Goal: Task Accomplishment & Management: Complete application form

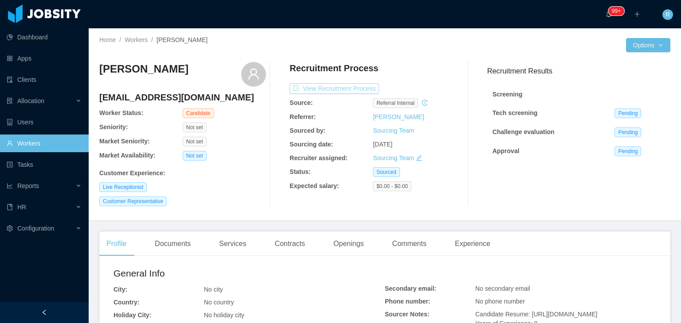
click at [341, 89] on button "View Recruitment Process" at bounding box center [334, 88] width 90 height 11
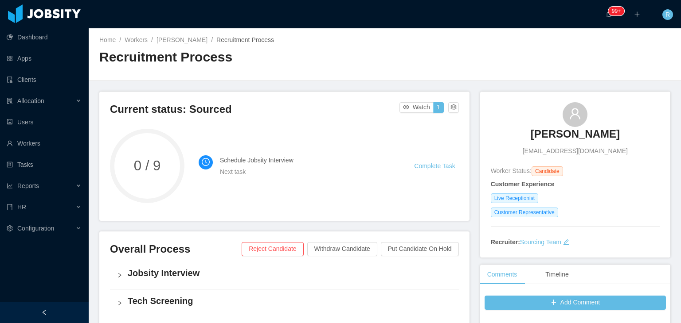
click at [571, 153] on span "abelrodriguez05@outlook.com" at bounding box center [574, 151] width 105 height 9
copy span "abelrodriguez05@outlook.com"
click at [564, 133] on h3 "Jose Rodriguez" at bounding box center [574, 134] width 89 height 14
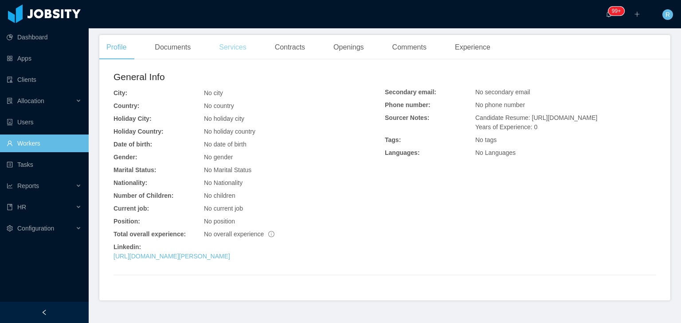
scroll to position [199, 0]
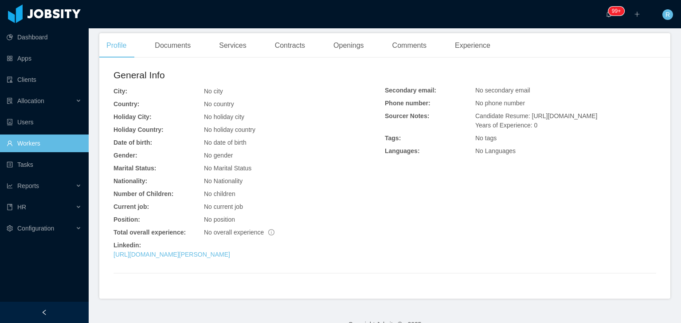
drag, startPoint x: 544, startPoint y: 136, endPoint x: 526, endPoint y: 117, distance: 26.3
click at [526, 117] on div "Candidate Resume: https://storage.googleapis.com/storage-p-careers/Jose_Abel_Ro…" at bounding box center [565, 121] width 181 height 19
click at [156, 290] on div "General Info City: No city Country: No country Holiday City: No holiday city Ho…" at bounding box center [384, 182] width 571 height 234
click at [180, 44] on div "Documents" at bounding box center [173, 45] width 50 height 25
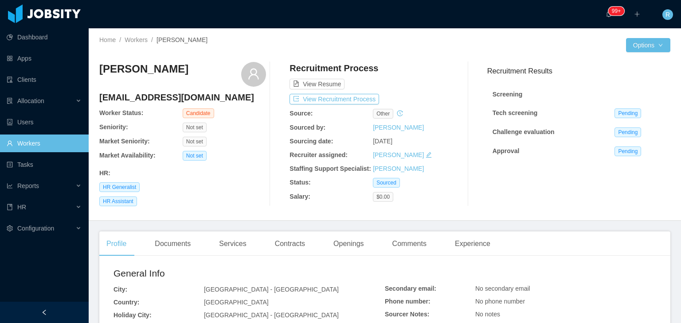
drag, startPoint x: 45, startPoint y: 144, endPoint x: 83, endPoint y: 147, distance: 37.8
click at [82, 147] on link "Workers" at bounding box center [44, 144] width 75 height 18
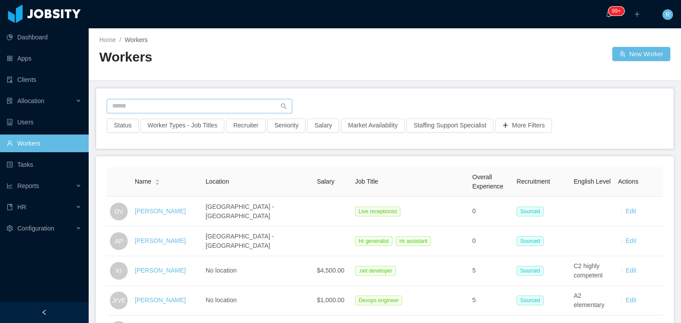
click at [209, 100] on input "text" at bounding box center [199, 106] width 185 height 14
paste input "**********"
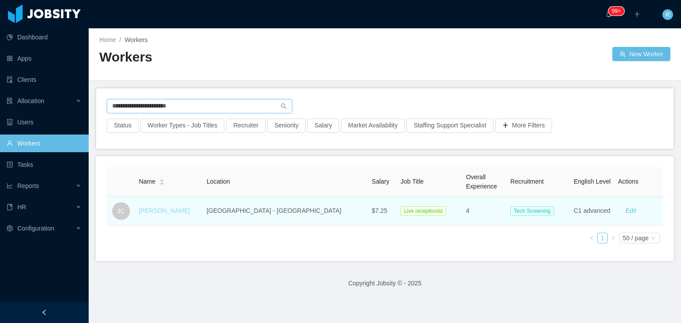
type input "**********"
click at [164, 210] on link "Josue Cruz" at bounding box center [164, 210] width 51 height 7
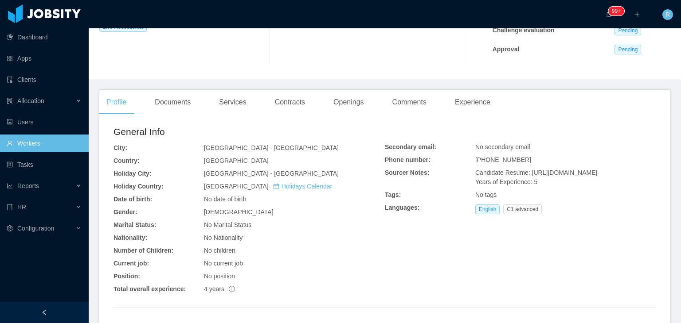
scroll to position [168, 0]
click at [180, 109] on div "Documents" at bounding box center [173, 103] width 50 height 25
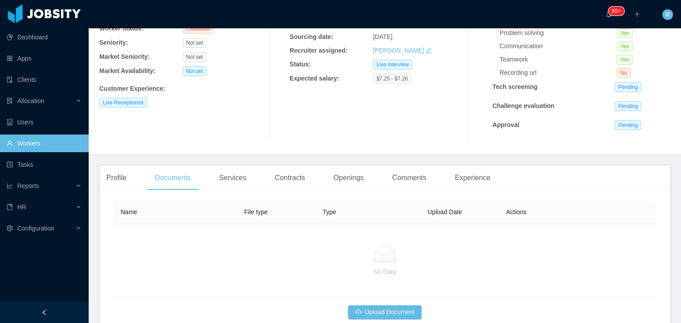
scroll to position [146, 0]
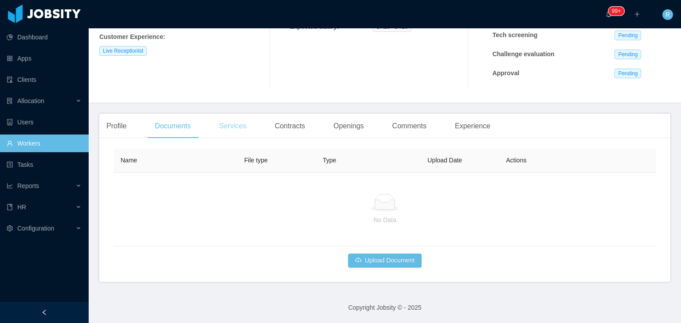
click at [238, 129] on div "Services" at bounding box center [232, 126] width 41 height 25
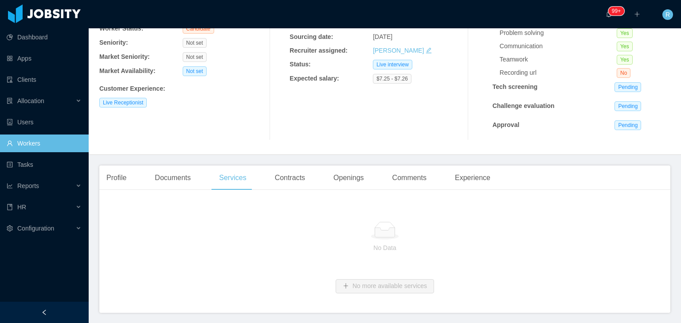
scroll to position [126, 0]
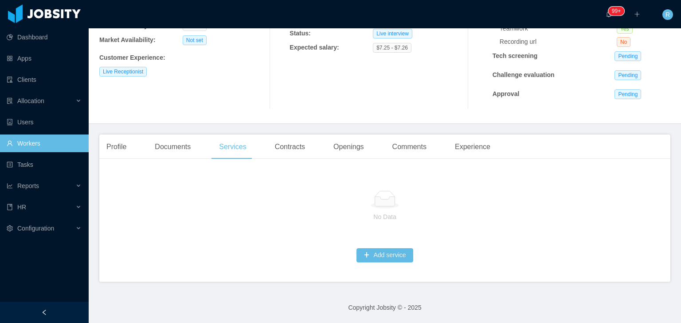
click at [165, 159] on div "Profile Documents Services Contracts Openings Comments Experience General Info …" at bounding box center [384, 209] width 571 height 148
click at [179, 150] on div "Documents" at bounding box center [173, 147] width 50 height 25
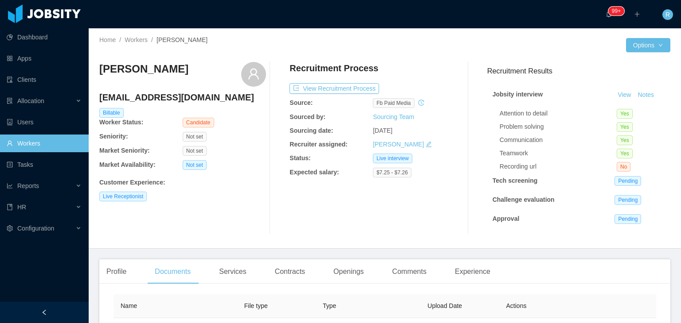
click at [81, 155] on ul "Dashboard Apps Clients Allocation Users Workers Tasks Reports HR Configuration" at bounding box center [44, 133] width 89 height 213
click at [67, 145] on link "Workers" at bounding box center [44, 144] width 75 height 18
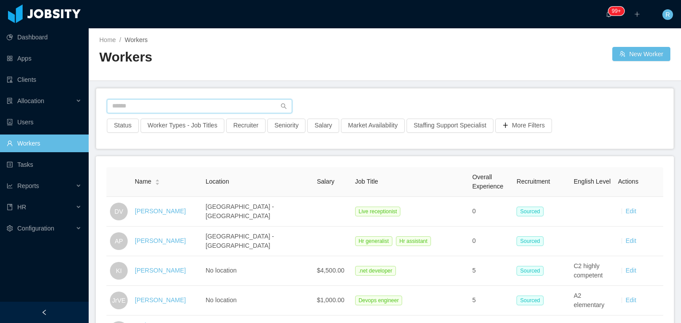
click at [200, 100] on input "text" at bounding box center [199, 106] width 185 height 14
paste input "**********"
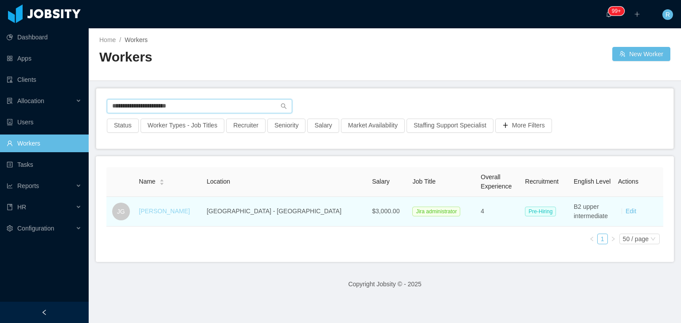
type input "**********"
click at [160, 214] on link "Juan Garcia" at bounding box center [164, 211] width 51 height 7
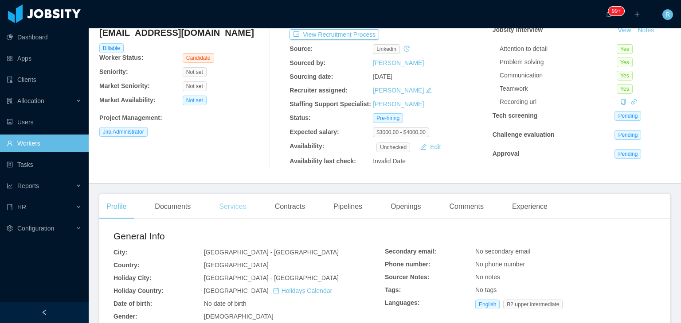
scroll to position [111, 0]
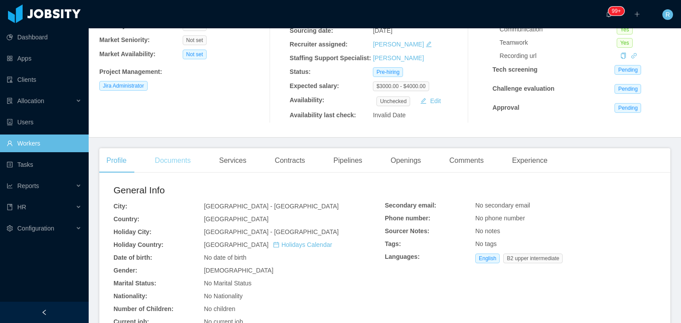
click at [177, 162] on div "Documents" at bounding box center [173, 160] width 50 height 25
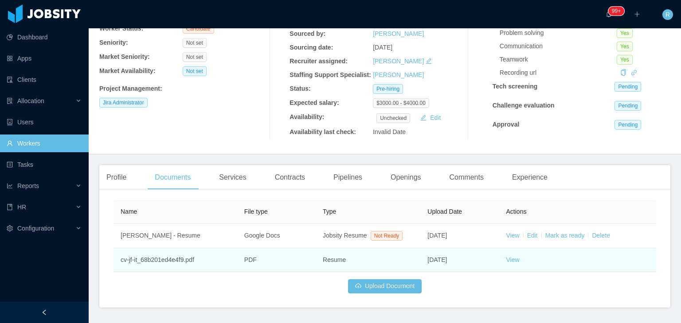
scroll to position [111, 0]
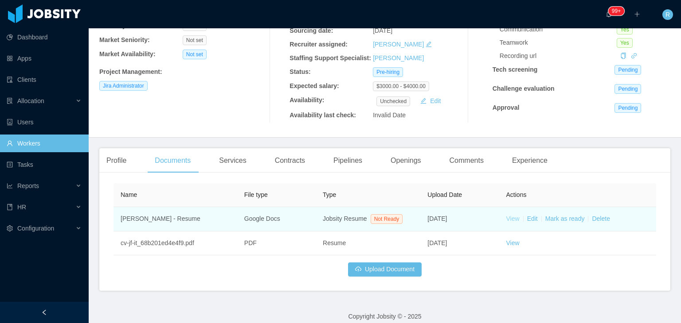
click at [506, 220] on link "View" at bounding box center [512, 218] width 13 height 7
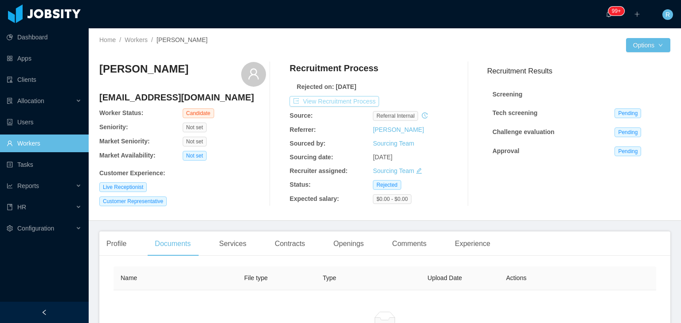
click at [335, 100] on button "View Recruitment Process" at bounding box center [334, 101] width 90 height 11
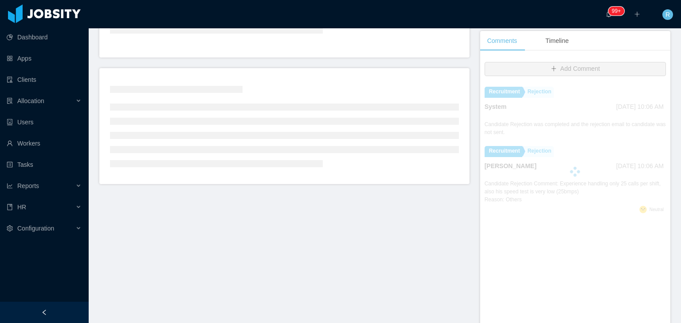
scroll to position [184, 0]
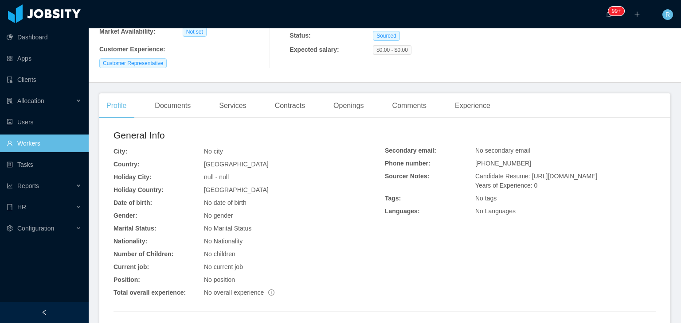
scroll to position [179, 0]
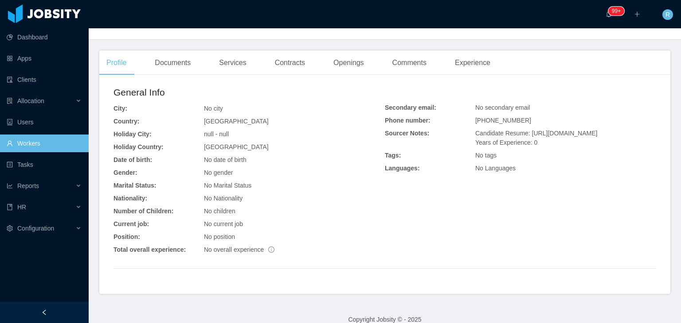
drag, startPoint x: 594, startPoint y: 138, endPoint x: 526, endPoint y: 119, distance: 71.0
click at [526, 129] on div "Candidate Resume: [URL][DOMAIN_NAME] Years of Experience: 0" at bounding box center [565, 138] width 181 height 19
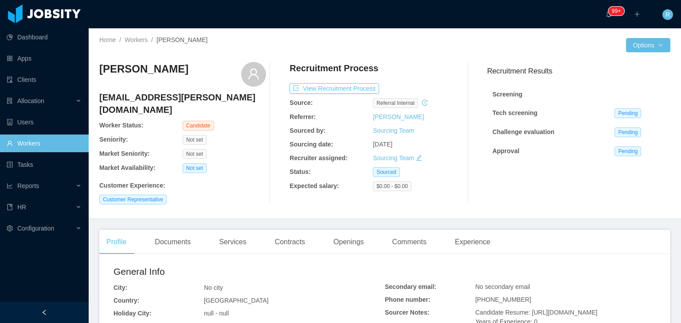
click at [417, 158] on icon "icon: edit" at bounding box center [419, 158] width 6 height 6
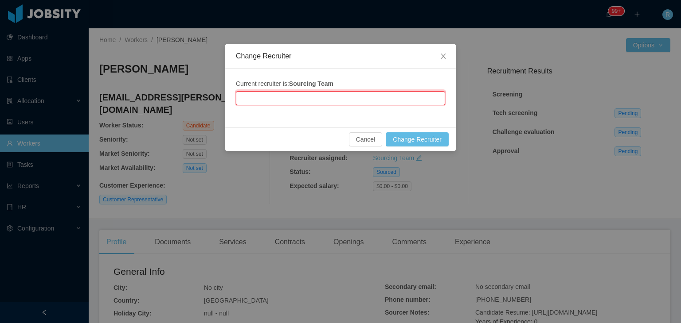
click at [379, 94] on input "text" at bounding box center [340, 98] width 209 height 14
type input "*"
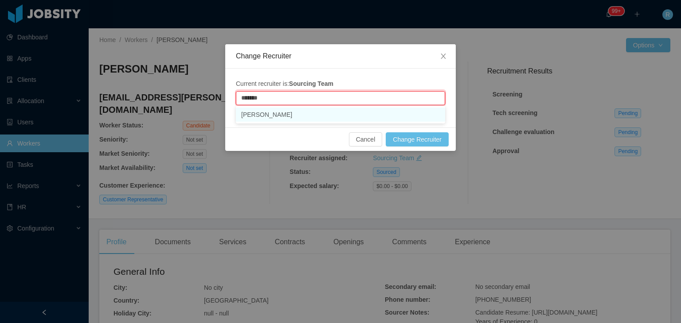
click at [333, 109] on li "Rolando Toyo" at bounding box center [340, 115] width 209 height 14
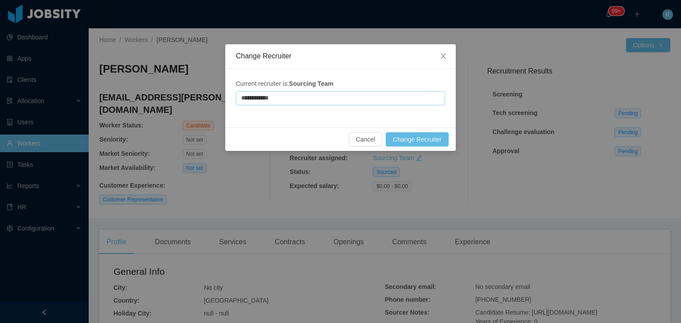
type input "**********"
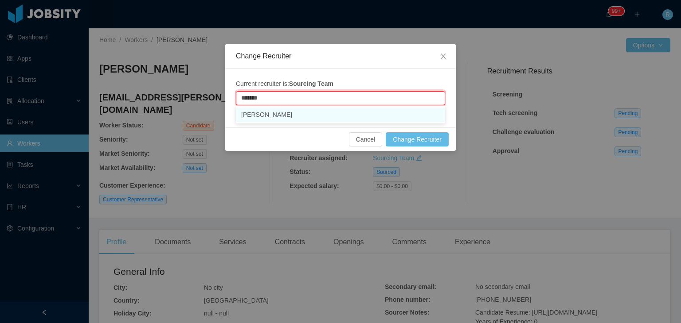
click at [314, 110] on li "Rolando Toyo" at bounding box center [340, 115] width 209 height 14
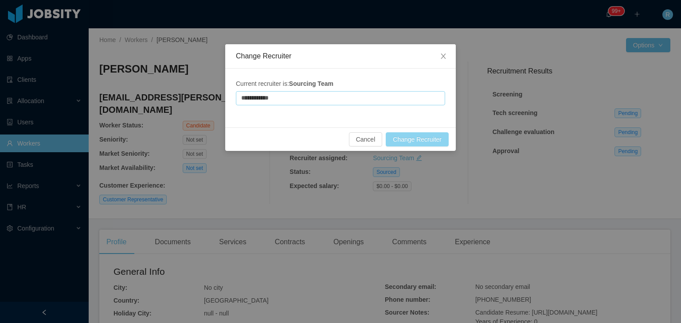
type input "**********"
click at [417, 136] on button "Change Recruiter" at bounding box center [416, 139] width 63 height 14
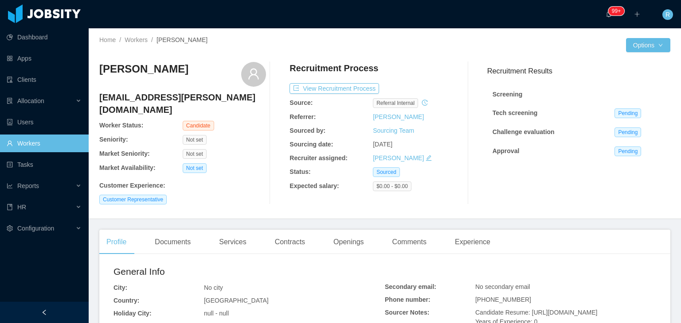
click at [179, 91] on h4 "[EMAIL_ADDRESS][PERSON_NAME][DOMAIN_NAME]" at bounding box center [182, 103] width 167 height 25
drag, startPoint x: 178, startPoint y: 91, endPoint x: 167, endPoint y: 98, distance: 13.3
click at [175, 93] on h4 "[EMAIL_ADDRESS][PERSON_NAME][DOMAIN_NAME]" at bounding box center [182, 103] width 167 height 25
click at [166, 98] on h4 "[EMAIL_ADDRESS][PERSON_NAME][DOMAIN_NAME]" at bounding box center [182, 103] width 167 height 25
click at [166, 98] on h4 "floresvillegas.ismael@gmail.com" at bounding box center [182, 103] width 167 height 25
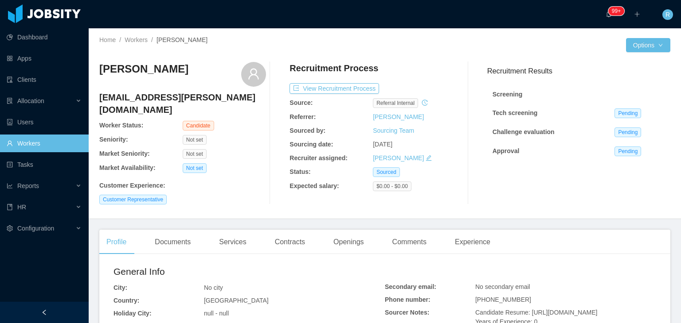
drag, startPoint x: 165, startPoint y: 97, endPoint x: 149, endPoint y: 99, distance: 16.0
click at [149, 99] on h4 "floresvillegas.ismael@gmail.com" at bounding box center [182, 103] width 167 height 25
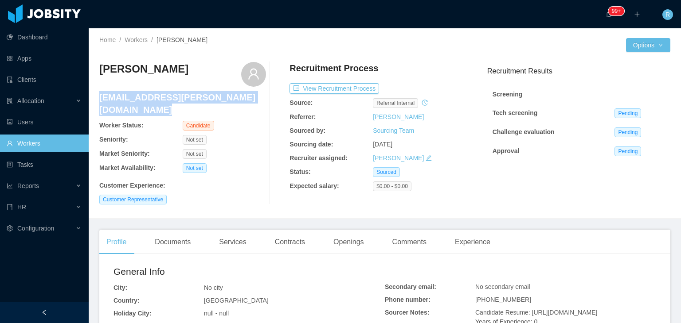
click at [149, 99] on h4 "floresvillegas.ismael@gmail.com" at bounding box center [182, 103] width 167 height 25
copy h4 "floresvillegas.ismael@gmail.com"
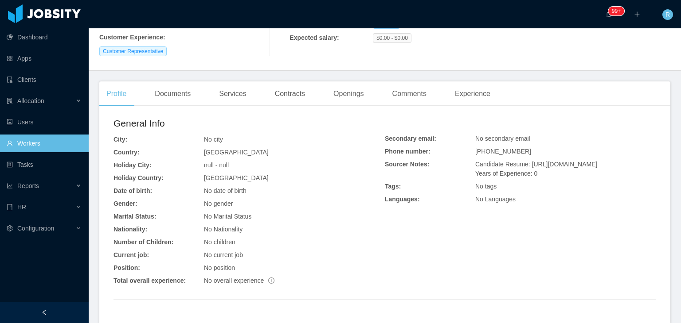
scroll to position [149, 0]
drag, startPoint x: 599, startPoint y: 172, endPoint x: 525, endPoint y: 152, distance: 77.2
click at [525, 160] on div "Candidate Resume: [URL][DOMAIN_NAME] Years of Experience: 0" at bounding box center [565, 169] width 181 height 19
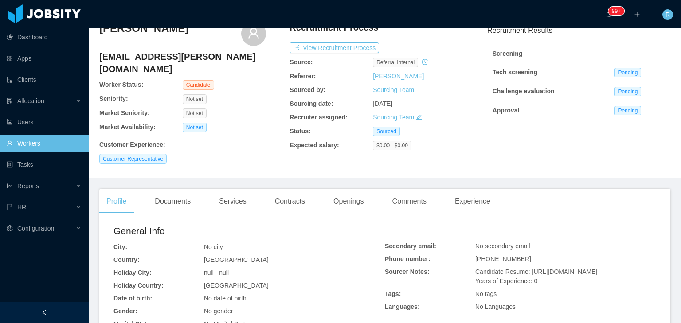
scroll to position [0, 0]
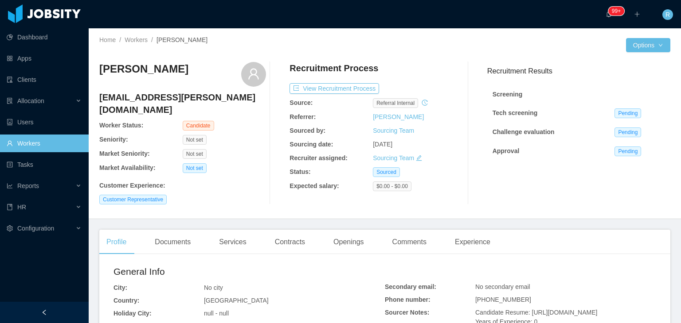
click at [416, 160] on icon "icon: edit" at bounding box center [419, 158] width 6 height 6
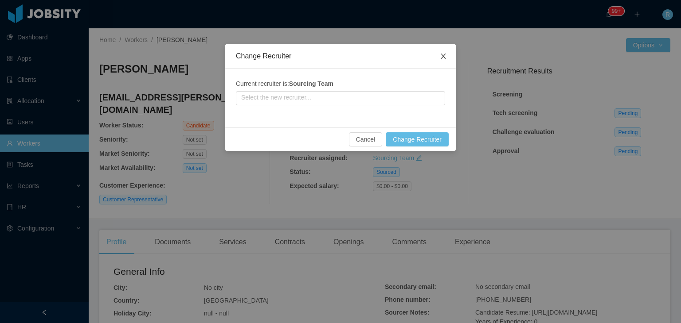
click at [442, 54] on icon "icon: close" at bounding box center [443, 56] width 7 height 7
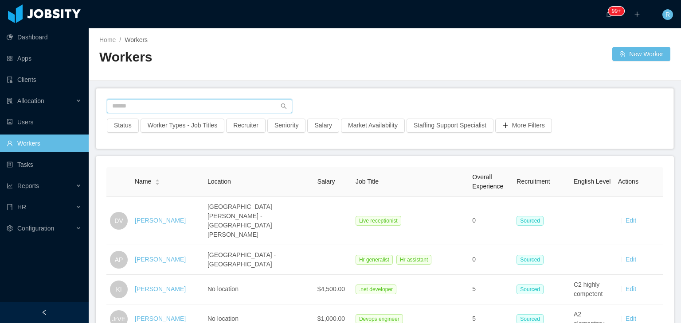
click at [171, 107] on input "text" at bounding box center [199, 106] width 185 height 14
paste input "**********"
type input "**********"
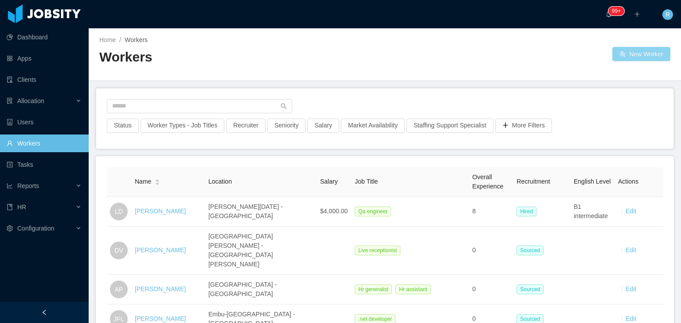
click at [622, 59] on button "New Worker" at bounding box center [641, 54] width 58 height 14
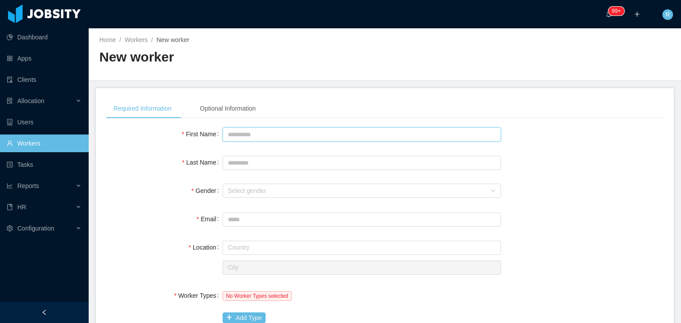
click at [303, 132] on input "First Name" at bounding box center [361, 135] width 278 height 14
type input "**********"
click at [288, 164] on input "Last Name" at bounding box center [361, 163] width 278 height 14
type input "*******"
click at [291, 136] on input "**********" at bounding box center [361, 135] width 278 height 14
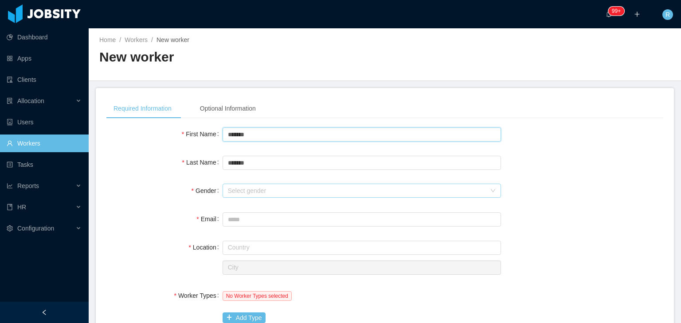
click at [291, 189] on div "Select gender" at bounding box center [357, 191] width 258 height 9
type input "******"
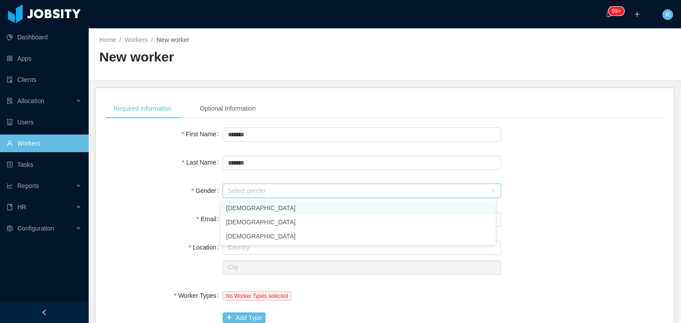
click at [253, 205] on li "Male" at bounding box center [358, 208] width 275 height 14
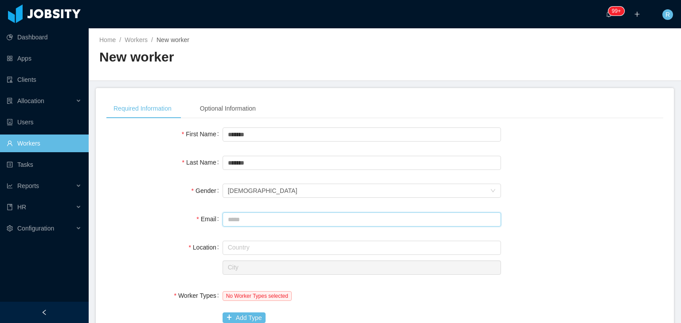
click at [261, 222] on input "Email" at bounding box center [361, 220] width 278 height 14
paste input "**********"
type input "**********"
click at [263, 241] on input "text" at bounding box center [361, 248] width 278 height 14
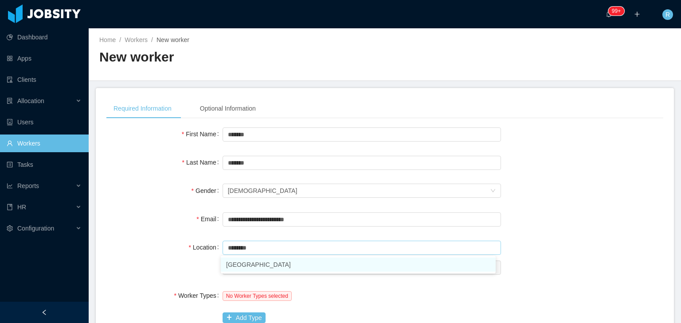
click at [265, 261] on li "Colombia" at bounding box center [358, 265] width 275 height 14
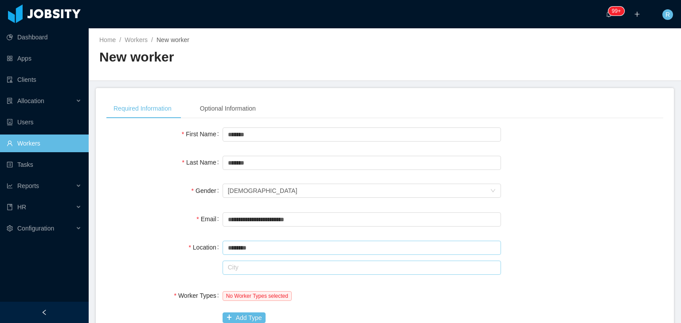
type input "********"
click at [251, 261] on input "text" at bounding box center [361, 268] width 278 height 14
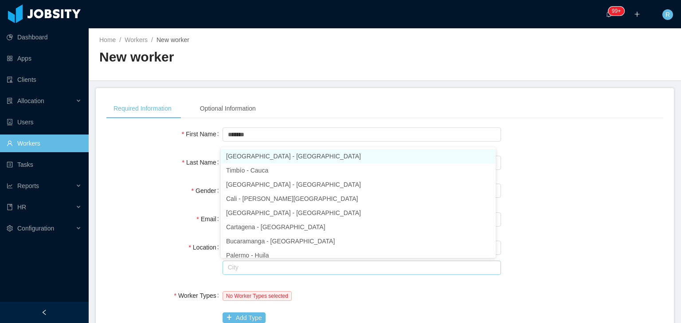
click at [262, 158] on li "Bogotá - Bogotá" at bounding box center [358, 156] width 275 height 14
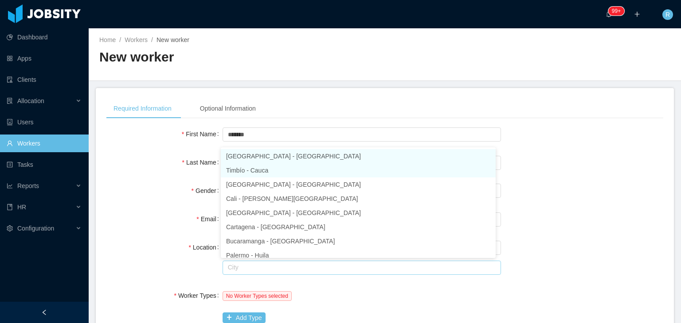
type input "******"
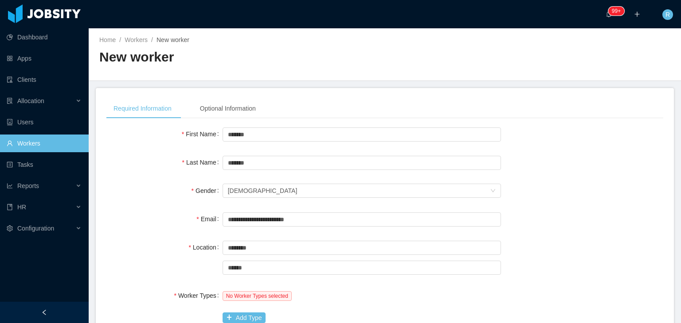
click at [186, 218] on div "Email" at bounding box center [164, 219] width 116 height 18
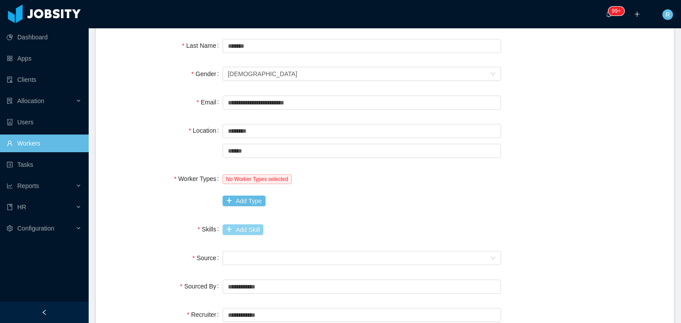
scroll to position [133, 0]
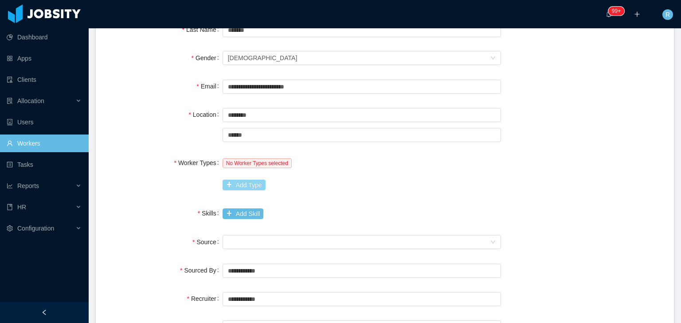
click at [247, 184] on button "Add Type" at bounding box center [243, 185] width 43 height 11
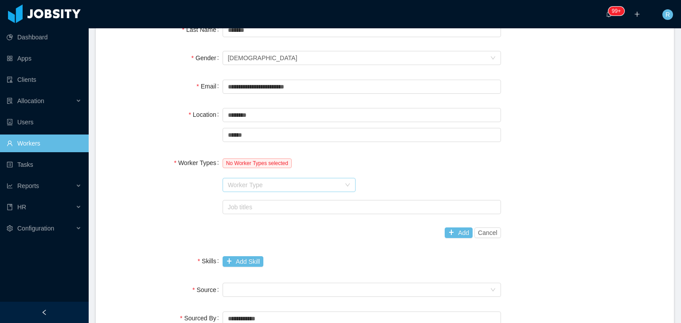
click at [268, 189] on div "Worker Type" at bounding box center [284, 185] width 113 height 9
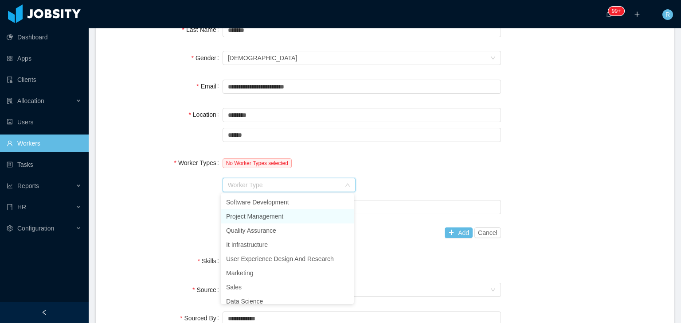
click at [269, 220] on li "Project Management" at bounding box center [287, 217] width 133 height 14
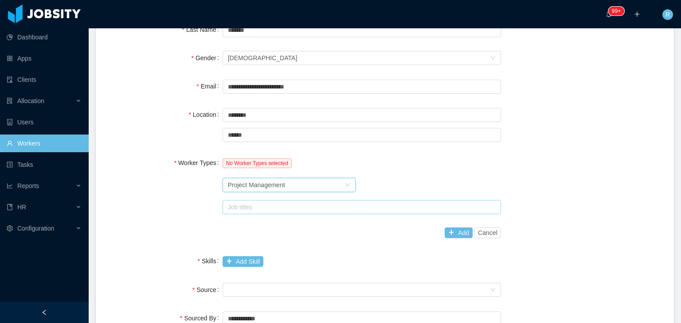
click at [270, 211] on div "Job titles" at bounding box center [360, 207] width 264 height 9
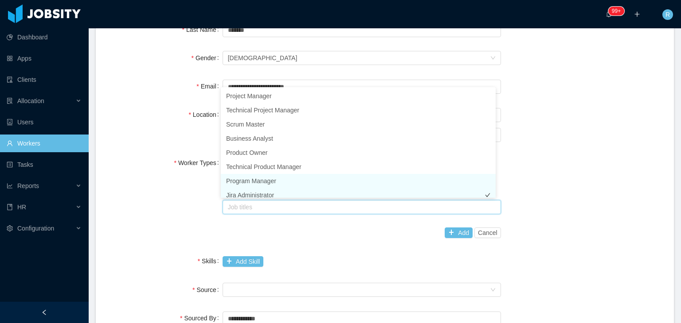
scroll to position [4, 0]
click at [267, 195] on li "Jira Administrator" at bounding box center [358, 191] width 275 height 14
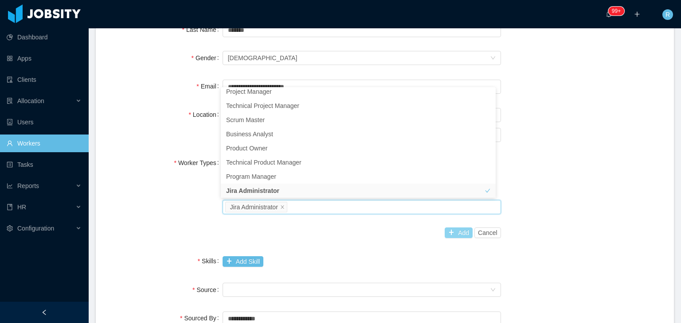
click at [456, 229] on button "Add" at bounding box center [458, 233] width 28 height 11
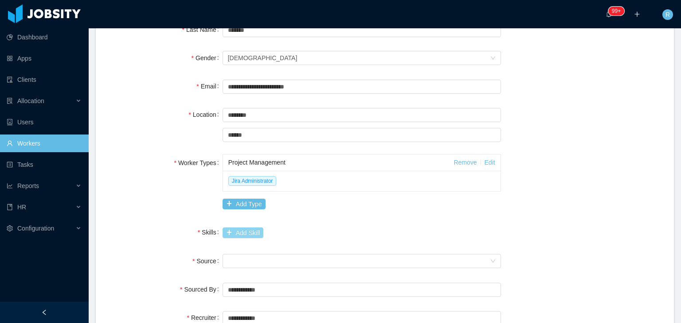
click at [245, 228] on button "Add Skill" at bounding box center [242, 233] width 41 height 11
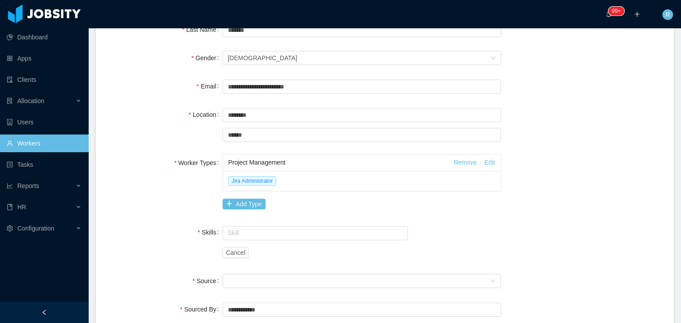
click at [253, 240] on div "Skill" at bounding box center [315, 233] width 186 height 18
click at [253, 234] on input "text" at bounding box center [315, 233] width 186 height 14
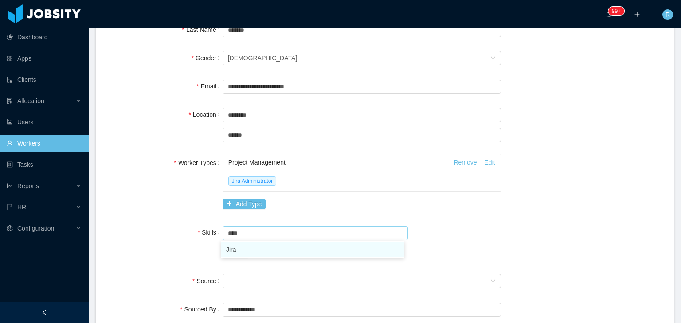
click at [269, 253] on li "Jira" at bounding box center [312, 250] width 183 height 14
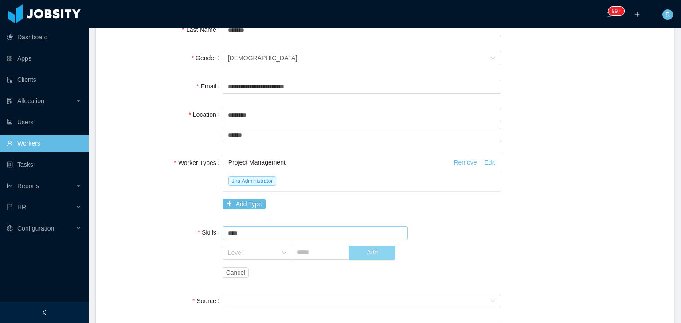
type input "****"
click at [369, 250] on button "Add" at bounding box center [372, 253] width 47 height 14
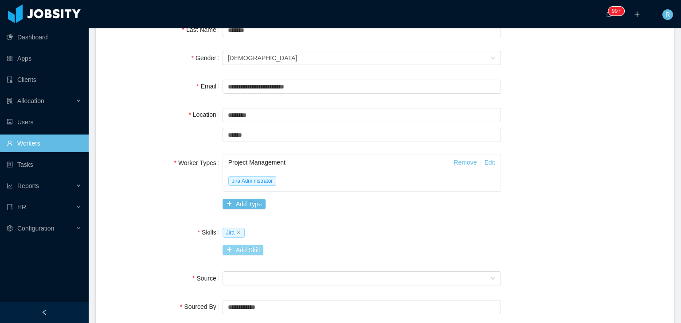
click at [252, 252] on button "Add Skill" at bounding box center [242, 250] width 41 height 11
click at [287, 245] on input "*" at bounding box center [315, 251] width 186 height 14
type input "**********"
drag, startPoint x: 280, startPoint y: 252, endPoint x: 205, endPoint y: 249, distance: 75.0
click at [205, 249] on div "**********" at bounding box center [384, 251] width 557 height 55
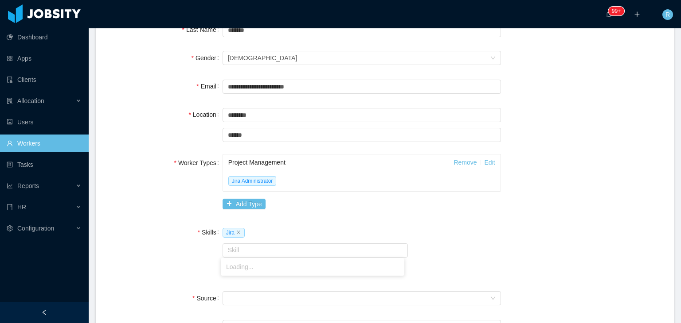
click at [491, 234] on div "Jira" at bounding box center [361, 233] width 278 height 18
click at [241, 269] on button "Cancel" at bounding box center [235, 270] width 27 height 11
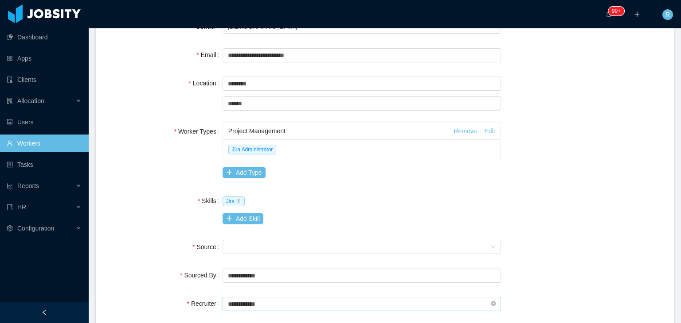
scroll to position [266, 0]
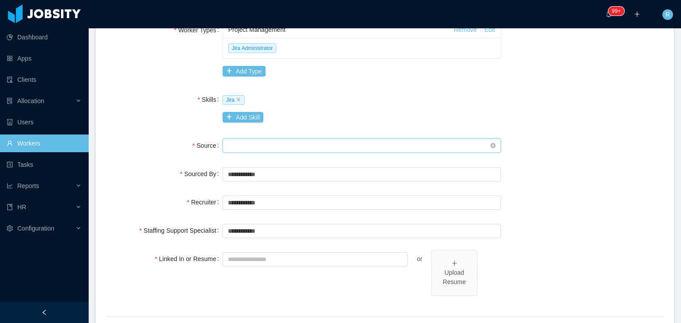
click at [260, 143] on div "Seniority" at bounding box center [359, 145] width 262 height 13
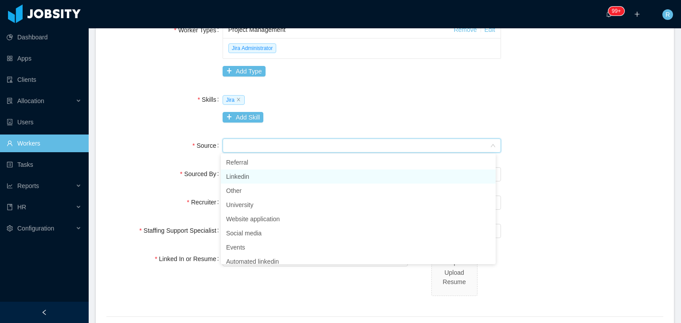
click at [253, 178] on li "Linkedin" at bounding box center [358, 177] width 275 height 14
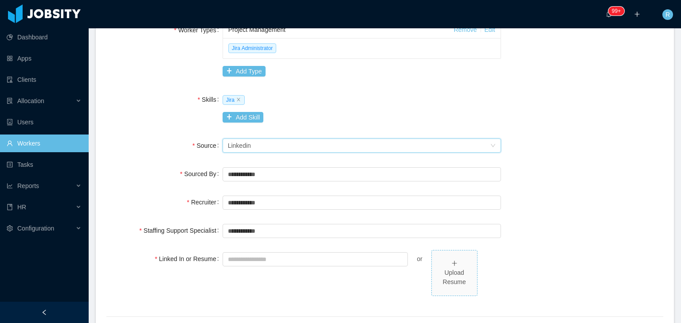
click at [446, 276] on div "Upload Resume" at bounding box center [454, 278] width 38 height 19
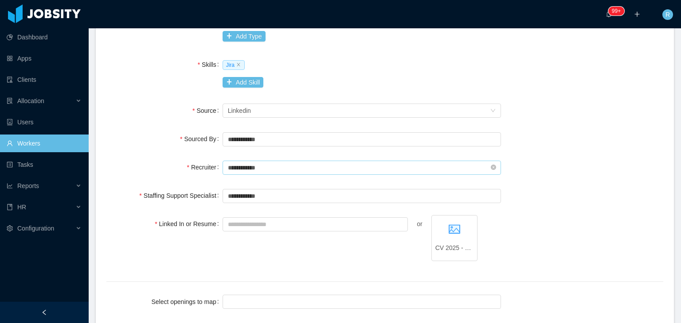
scroll to position [310, 0]
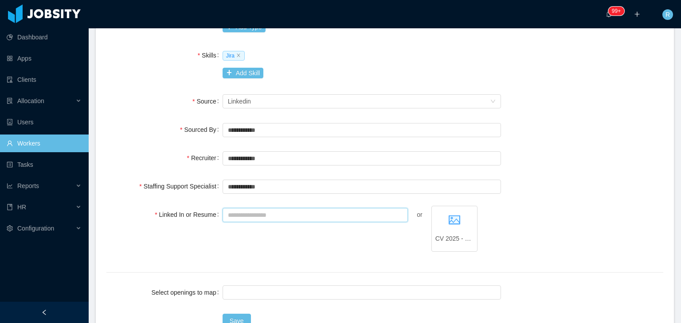
click at [339, 214] on input "Linked In or Resume" at bounding box center [315, 215] width 186 height 14
paste input "**********"
type input "**********"
click at [319, 257] on div "**********" at bounding box center [361, 234] width 278 height 56
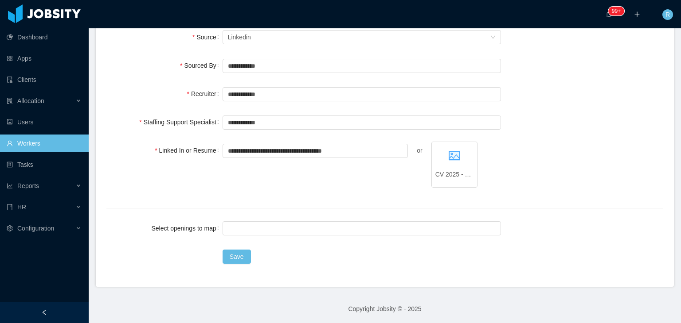
scroll to position [375, 0]
click at [236, 252] on button "Save" at bounding box center [236, 256] width 28 height 14
click at [583, 160] on div "**********" at bounding box center [384, 169] width 557 height 56
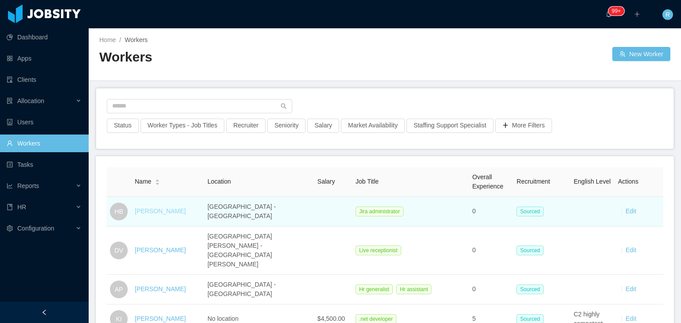
click at [160, 211] on link "Hector Bonilla" at bounding box center [160, 211] width 51 height 7
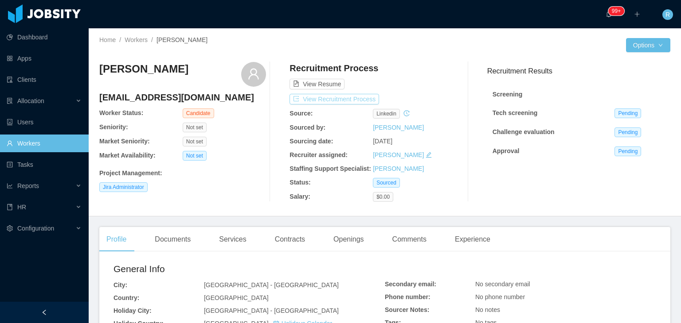
click at [329, 99] on button "View Recruitment Process" at bounding box center [334, 99] width 90 height 11
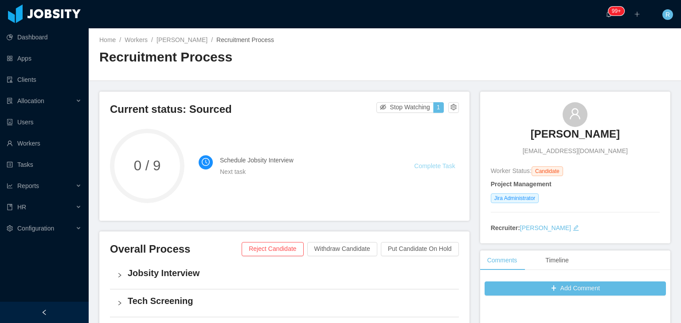
click at [427, 170] on link "Complete Task" at bounding box center [434, 166] width 41 height 7
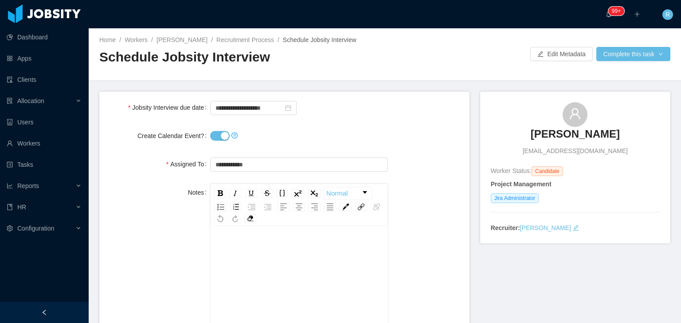
click at [215, 135] on button "Create Calendar Event?" at bounding box center [219, 136] width 19 height 10
click at [261, 110] on input "**********" at bounding box center [253, 108] width 86 height 14
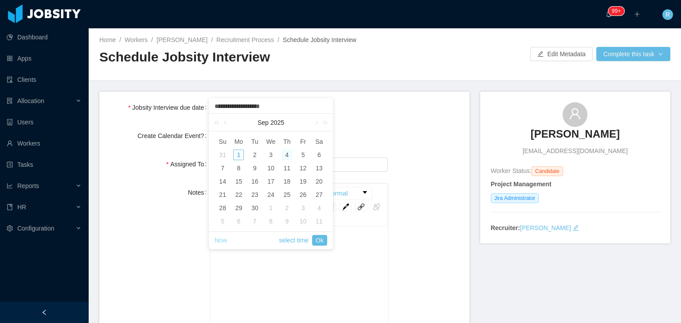
click at [222, 238] on link "Now" at bounding box center [220, 240] width 12 height 17
type input "**********"
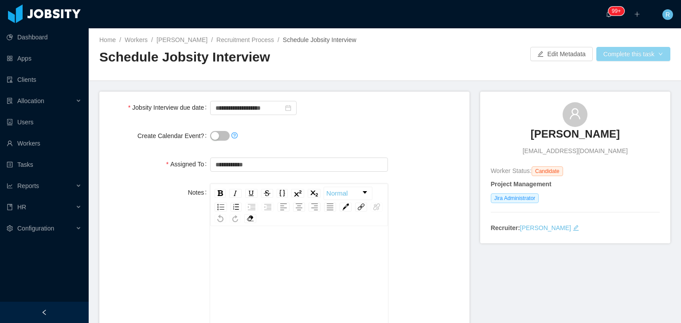
click at [628, 52] on button "Complete this task" at bounding box center [633, 54] width 74 height 14
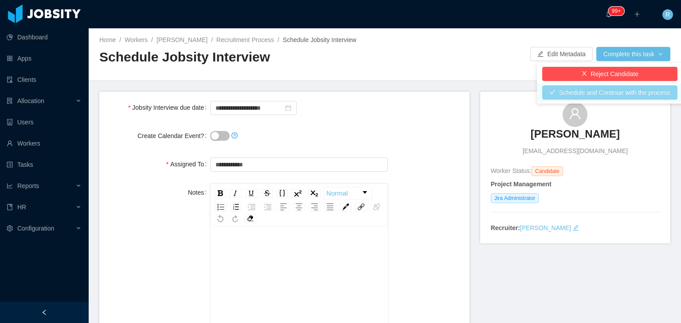
click at [584, 90] on button "Schedule and Continue with the process" at bounding box center [609, 93] width 135 height 14
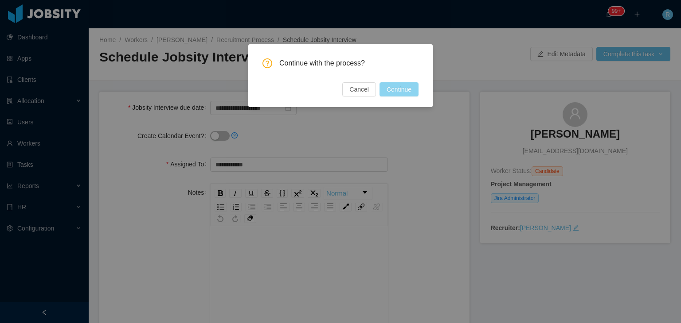
click at [399, 86] on button "Continue" at bounding box center [398, 89] width 39 height 14
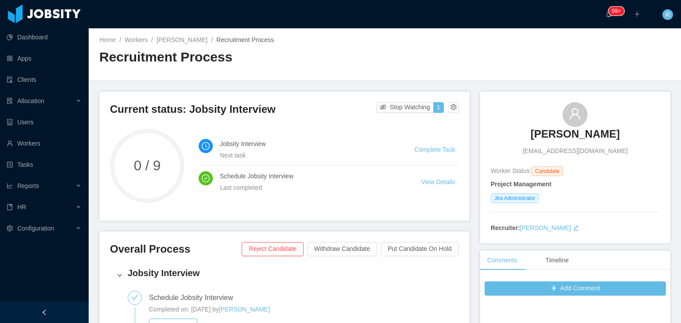
click at [590, 135] on h3 "Hector Bonilla" at bounding box center [574, 134] width 89 height 14
